Goal: Find specific page/section: Find specific page/section

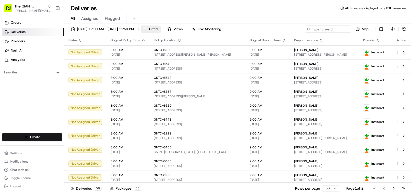
click at [161, 29] on button "Filters" at bounding box center [150, 28] width 20 height 7
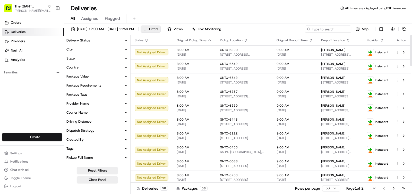
click at [82, 57] on button "State" at bounding box center [97, 58] width 66 height 9
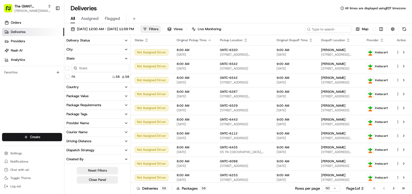
click at [84, 51] on button "City" at bounding box center [97, 49] width 66 height 9
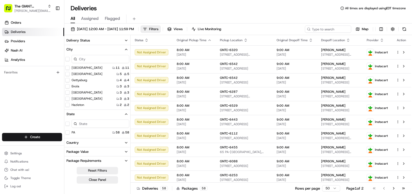
click at [88, 61] on input at bounding box center [101, 59] width 58 height 8
click at [69, 85] on button "Enola" at bounding box center [67, 86] width 4 height 4
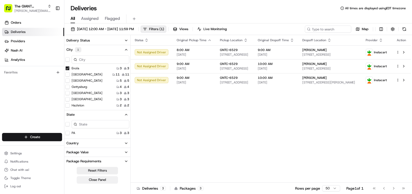
click at [105, 179] on button "Close Panel" at bounding box center [97, 179] width 41 height 7
